Goal: Transaction & Acquisition: Purchase product/service

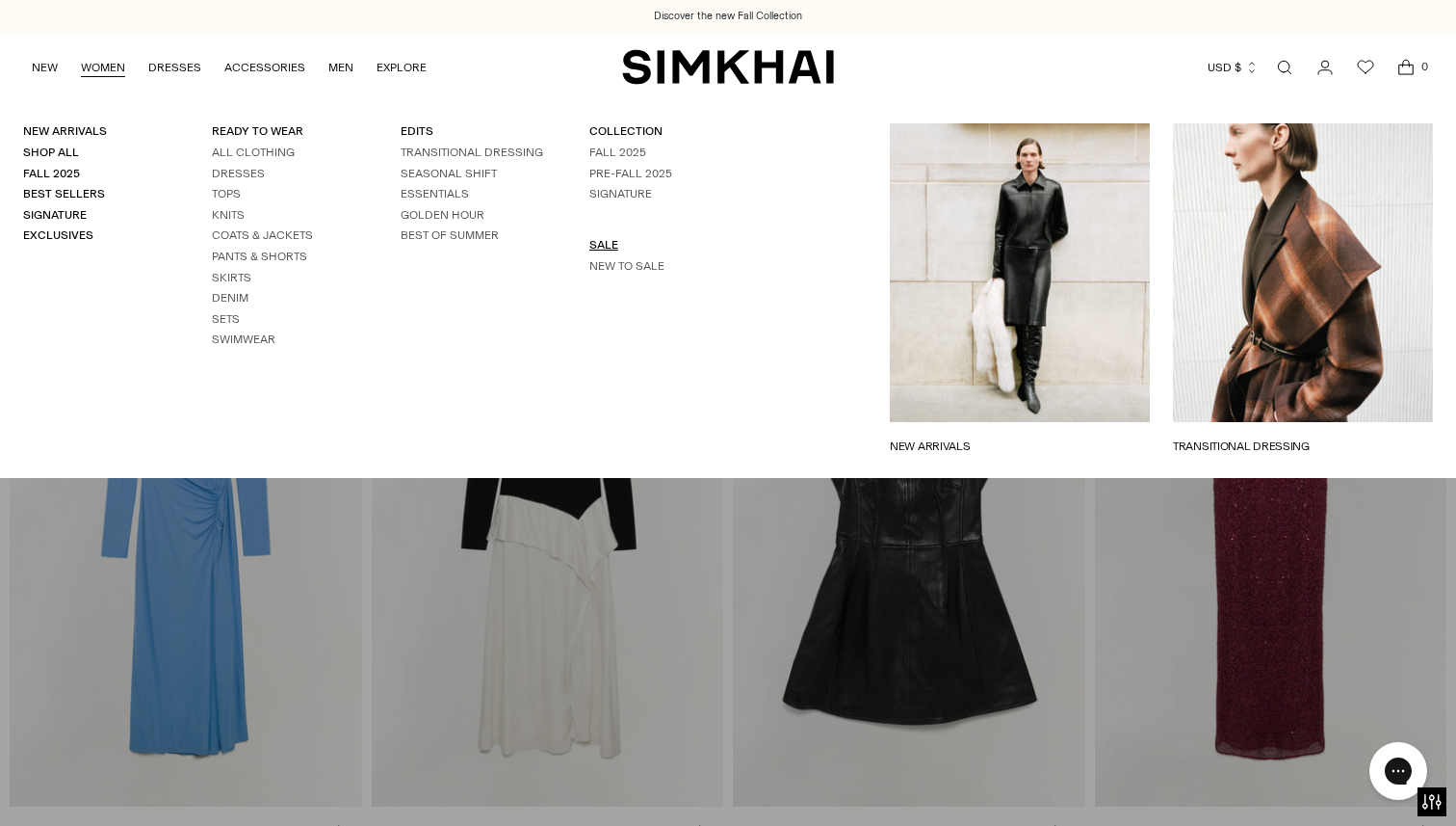
click at [599, 250] on link "SALE" at bounding box center [604, 245] width 29 height 14
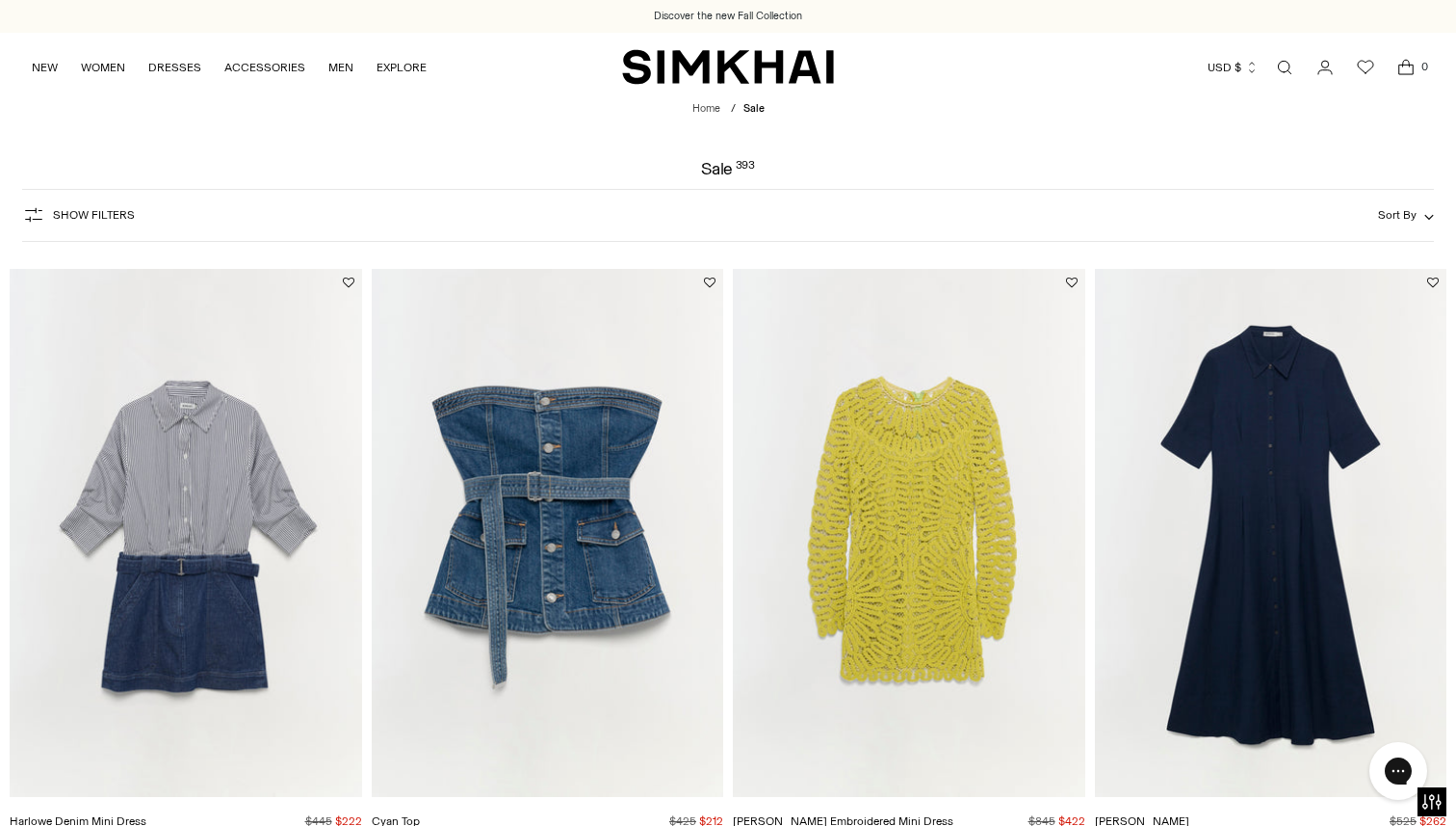
click at [121, 218] on span "Show Filters" at bounding box center [94, 215] width 82 height 14
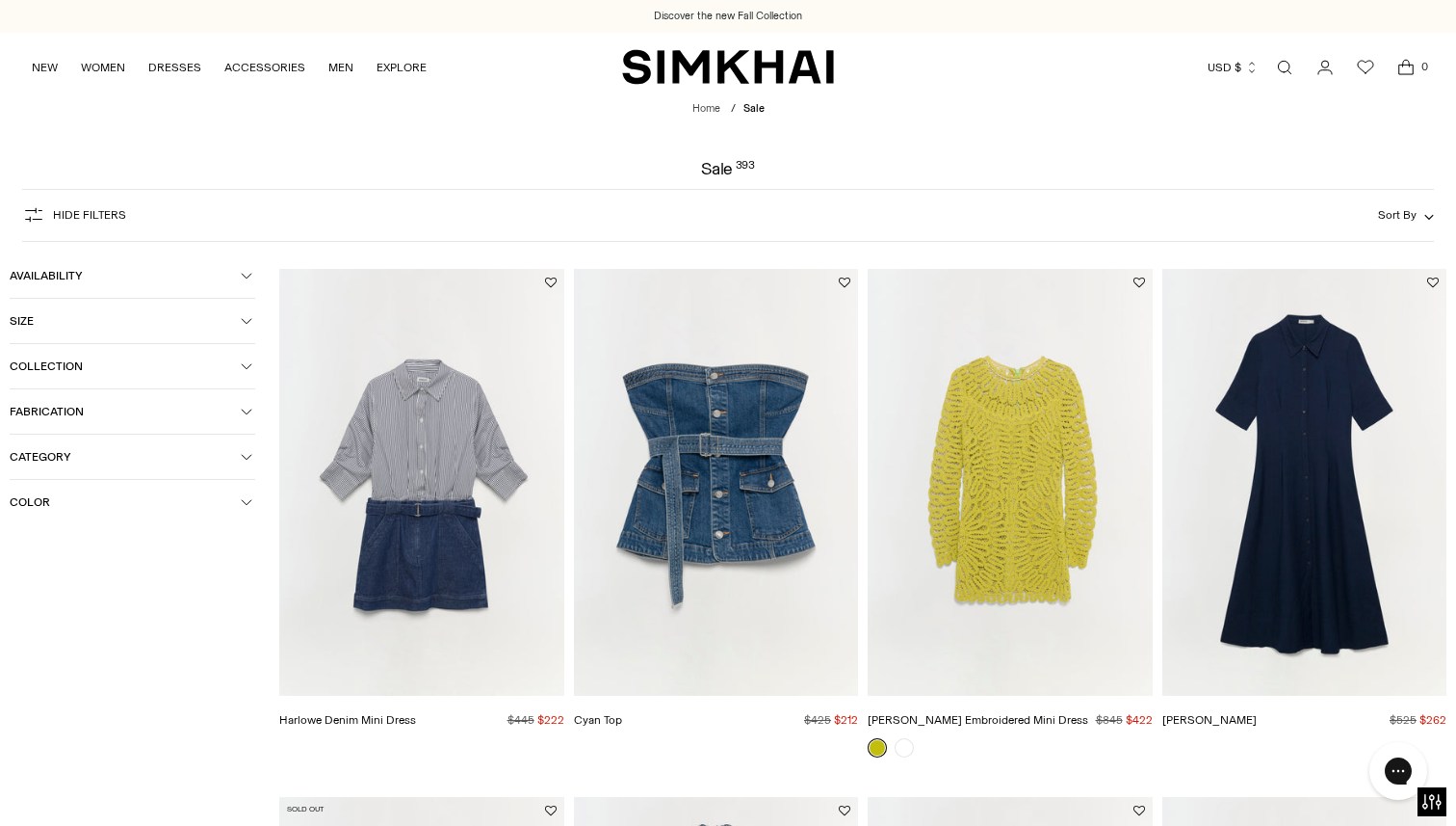
click at [218, 355] on button "Collection" at bounding box center [132, 366] width 246 height 44
click at [219, 355] on button "Collection" at bounding box center [132, 366] width 246 height 44
click at [204, 455] on span "Category" at bounding box center [125, 457] width 231 height 14
click at [25, 549] on span "Dresses" at bounding box center [51, 548] width 53 height 17
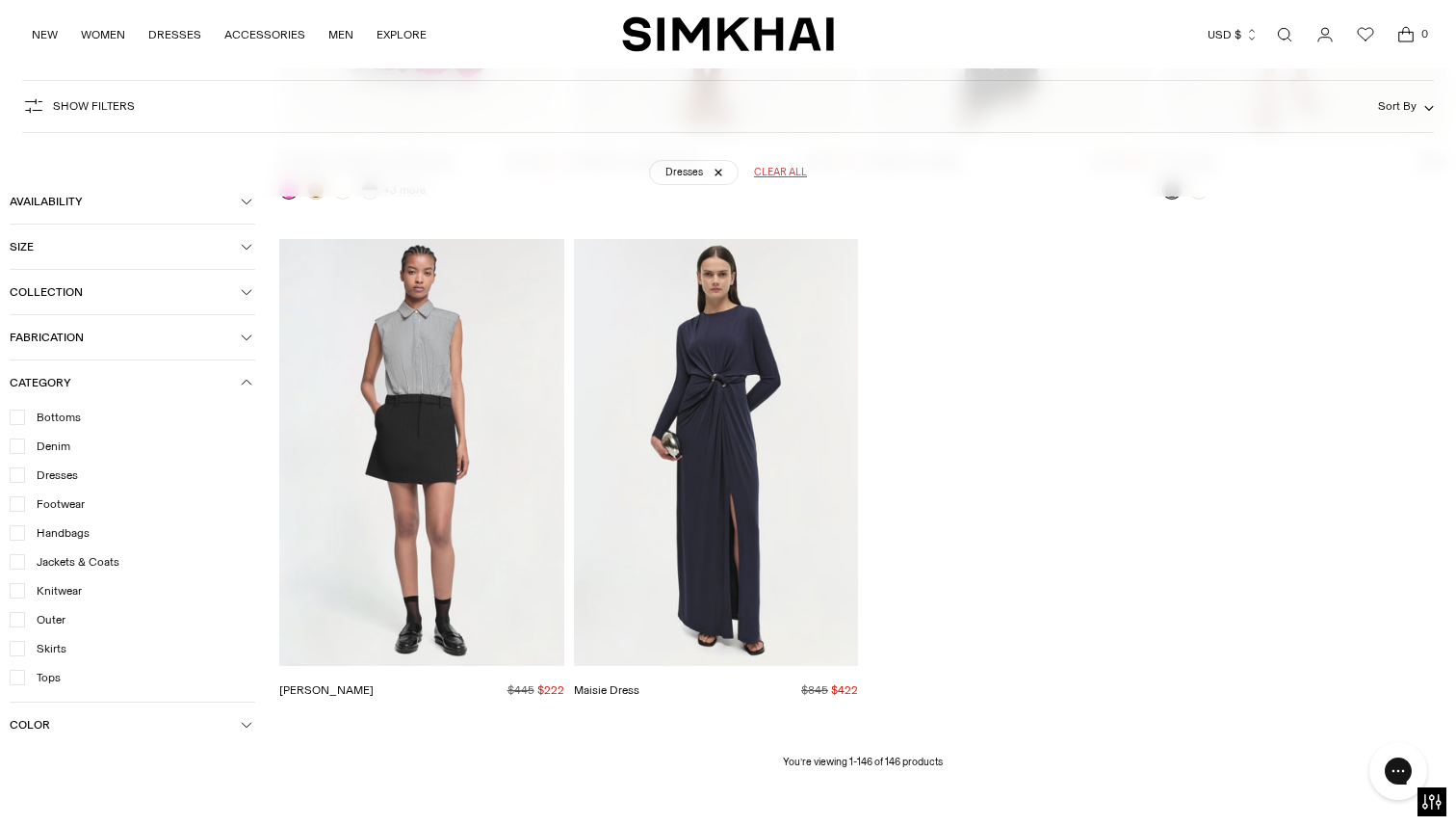
scroll to position [18989, 0]
